Goal: Book appointment/travel/reservation

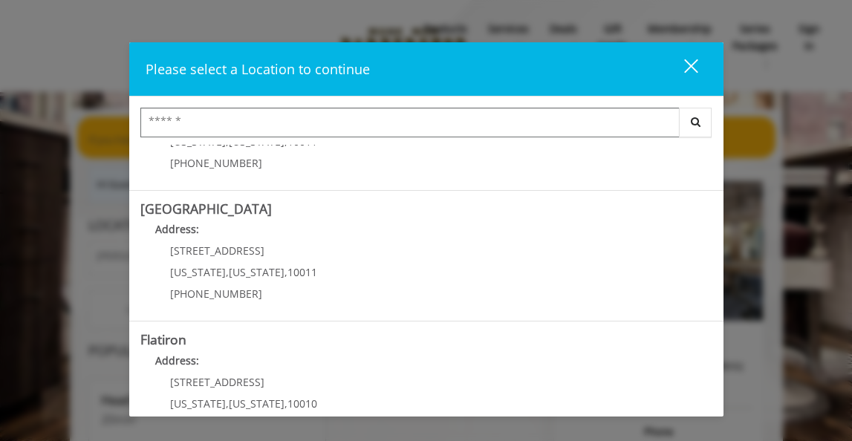
scroll to position [218, 0]
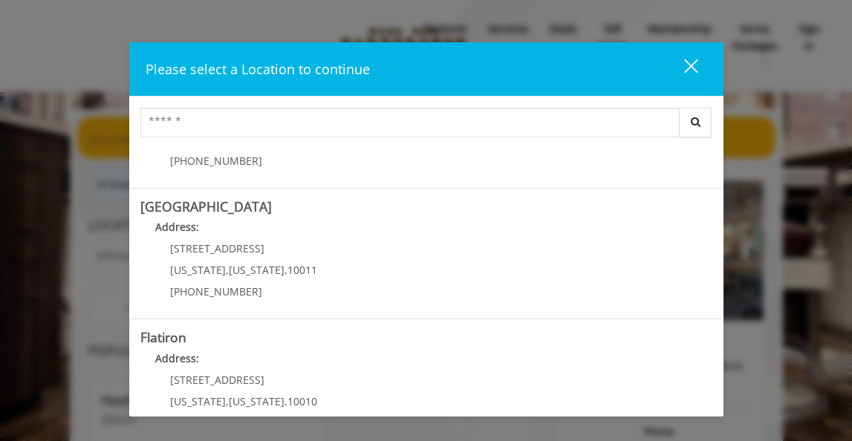
click at [594, 256] on Street "Chelsea 15th Street Address: 267 W 15th St New York , New York , 10011 (646) 85…" at bounding box center [426, 254] width 572 height 108
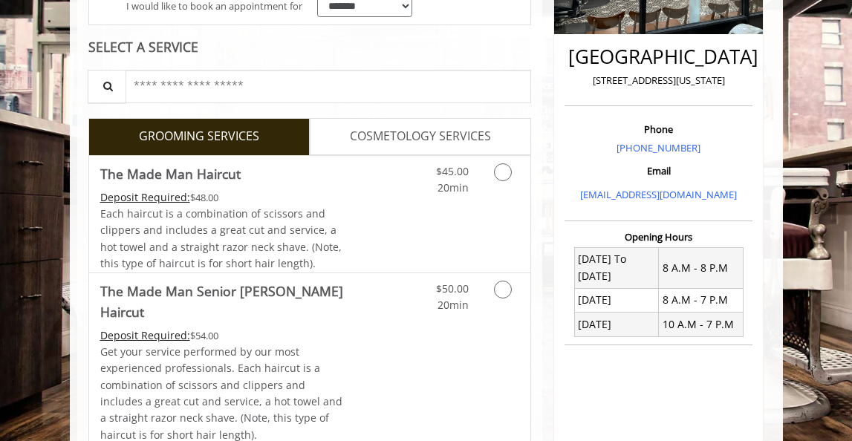
scroll to position [326, 0]
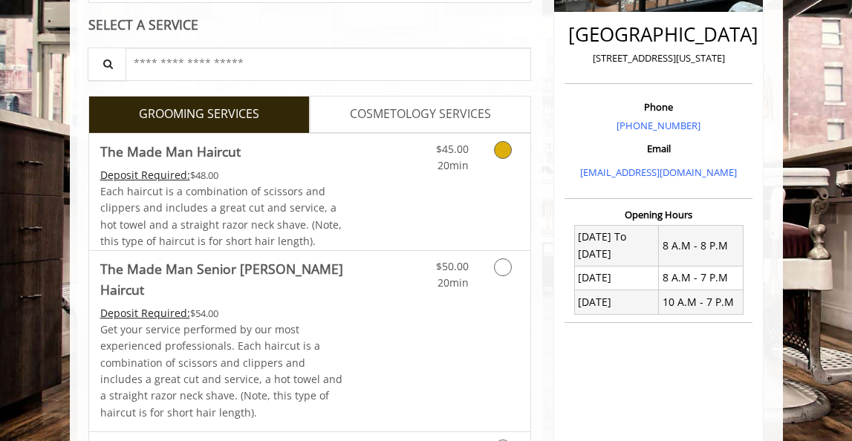
click at [503, 148] on icon "Grooming services" at bounding box center [503, 150] width 18 height 18
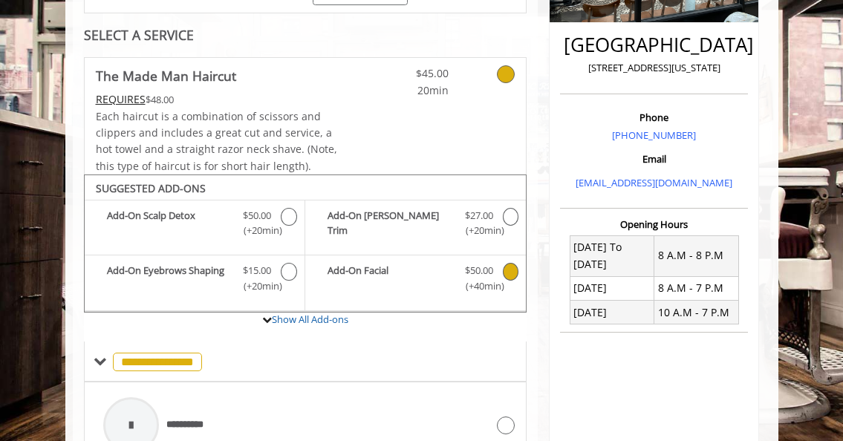
scroll to position [296, 0]
